Goal: Task Accomplishment & Management: Manage account settings

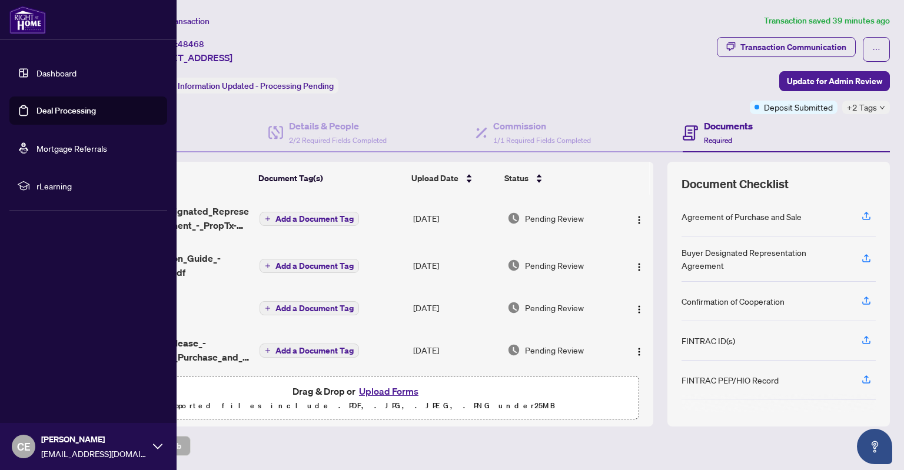
click at [26, 16] on img at bounding box center [27, 20] width 36 height 28
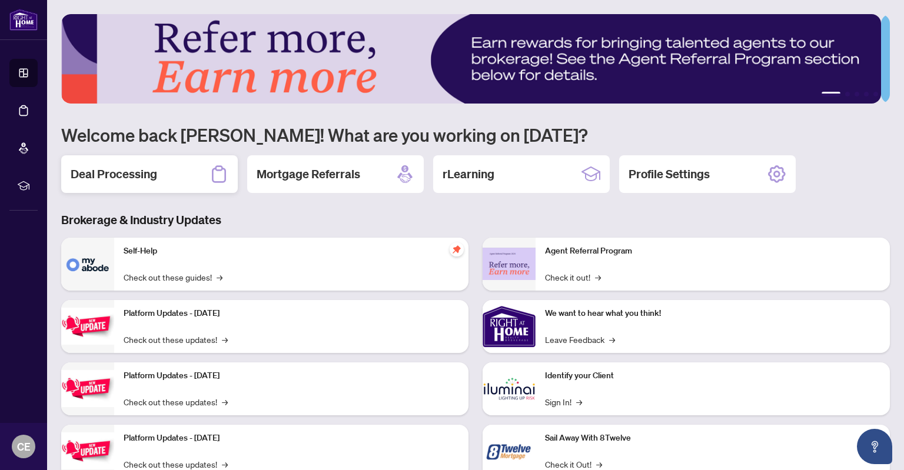
click at [175, 168] on div "Deal Processing" at bounding box center [149, 174] width 177 height 38
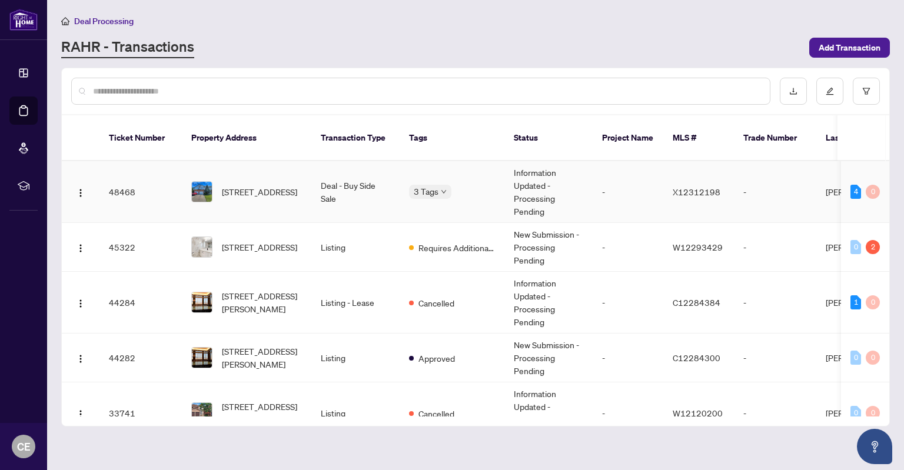
click at [608, 168] on td "-" at bounding box center [628, 192] width 71 height 62
